Goal: Task Accomplishment & Management: Use online tool/utility

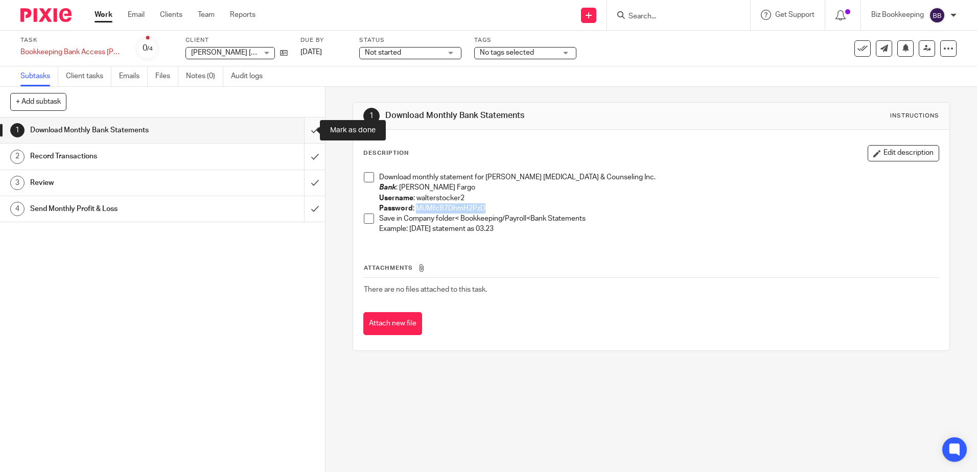
click at [306, 133] on input "submit" at bounding box center [162, 131] width 325 height 26
click at [302, 154] on input "submit" at bounding box center [162, 157] width 325 height 26
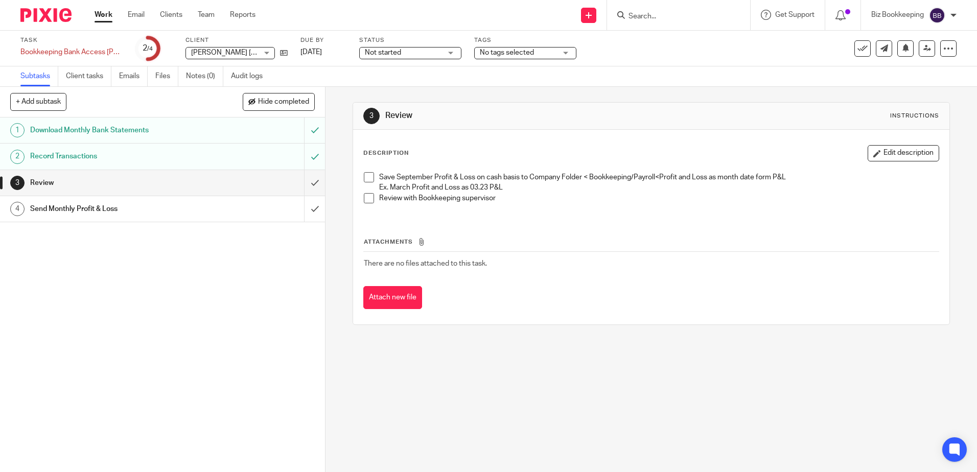
click at [668, 18] on input "Search" at bounding box center [674, 16] width 92 height 9
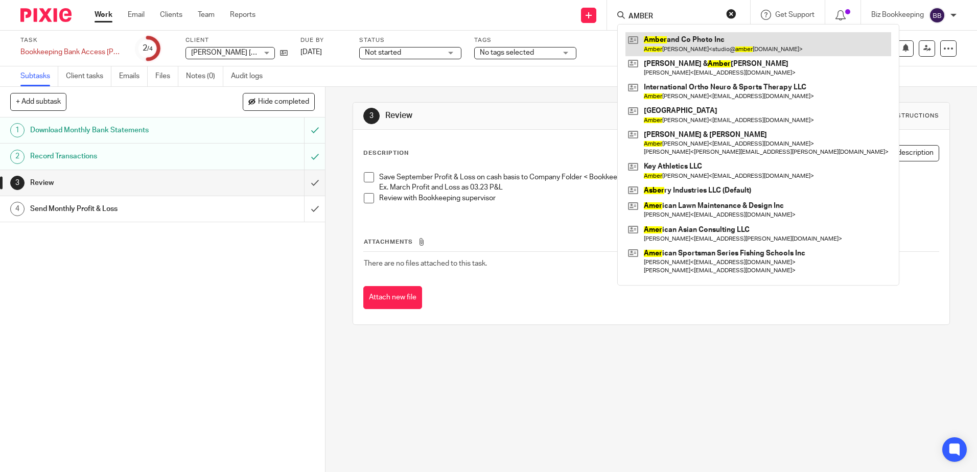
type input "AMBER"
click at [699, 52] on link at bounding box center [759, 44] width 266 height 24
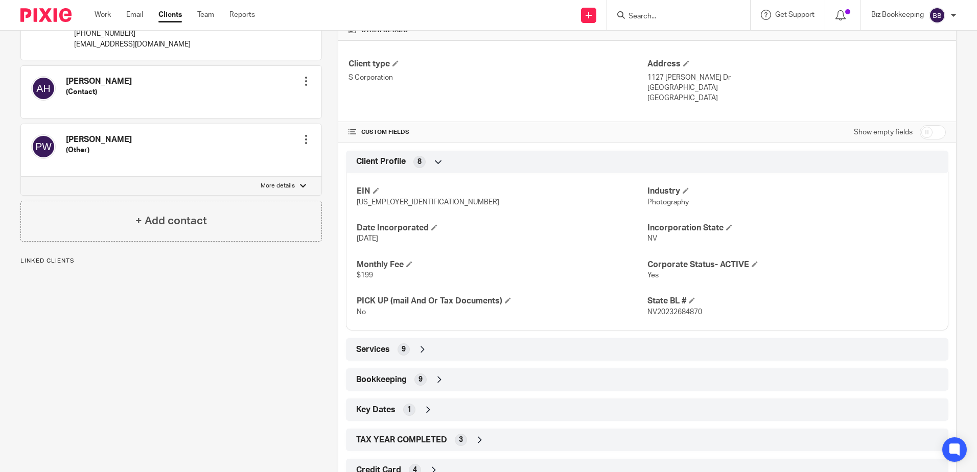
scroll to position [256, 0]
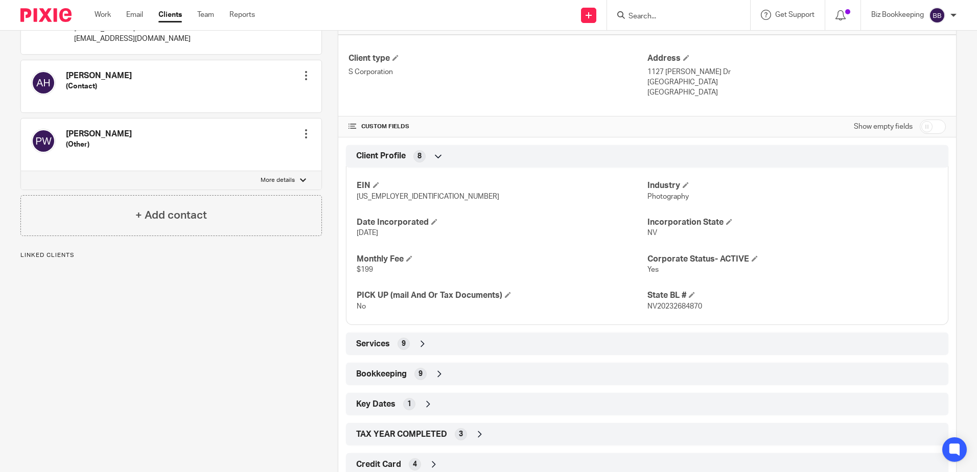
click at [431, 376] on div "Bookkeeping 9" at bounding box center [647, 373] width 587 height 17
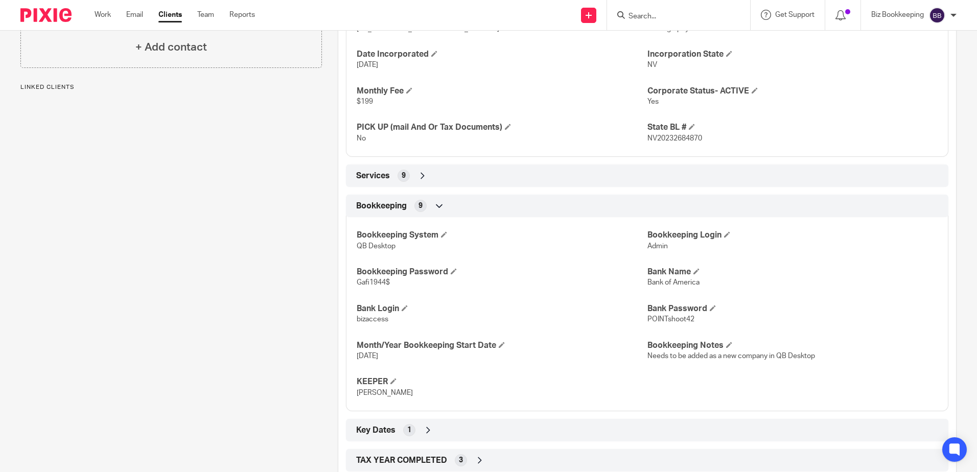
scroll to position [460, 0]
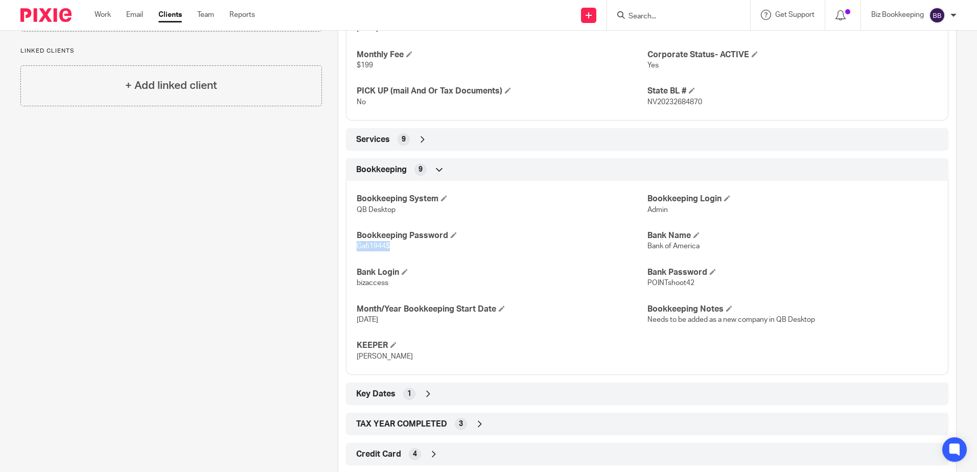
drag, startPoint x: 359, startPoint y: 248, endPoint x: 343, endPoint y: 248, distance: 15.8
click at [343, 248] on div "Bookkeeping 9 Bookkeeping System QB Desktop Bookkeeping Login Admin Bookkeeping…" at bounding box center [647, 266] width 618 height 217
copy span "Gafi1944$"
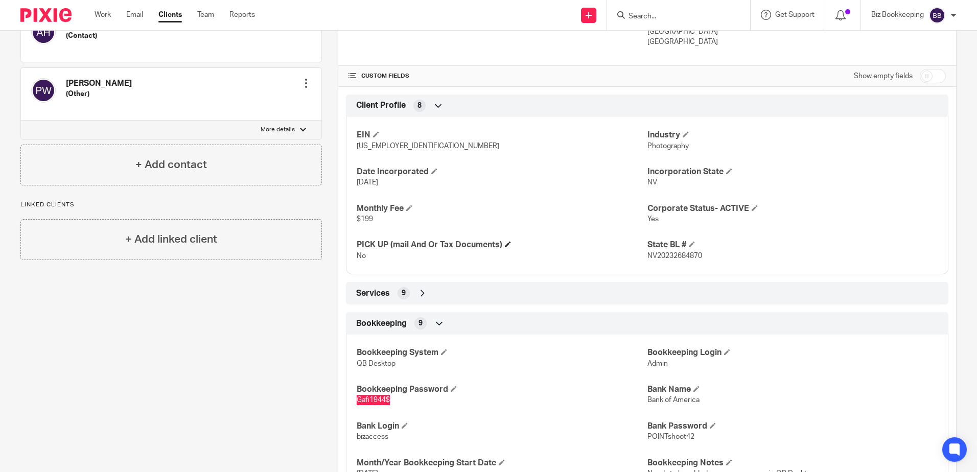
scroll to position [307, 0]
click at [177, 347] on div "Pinned note 8/12/25: Access issue is finally resolved!! Needs bookkeeping start…" at bounding box center [163, 214] width 317 height 825
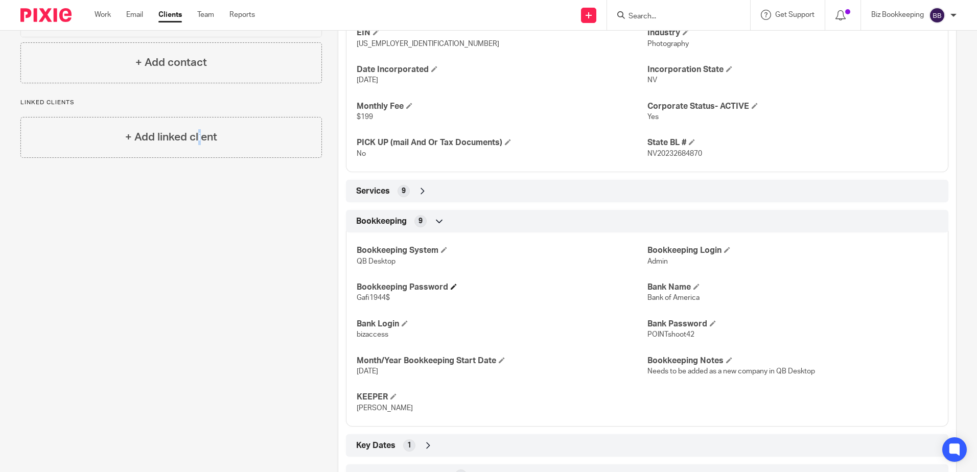
scroll to position [409, 0]
drag, startPoint x: 693, startPoint y: 334, endPoint x: 642, endPoint y: 333, distance: 50.6
click at [648, 333] on p "POINTshoot42" at bounding box center [793, 334] width 290 height 10
copy span "POINTshoot42"
